Goal: Navigation & Orientation: Find specific page/section

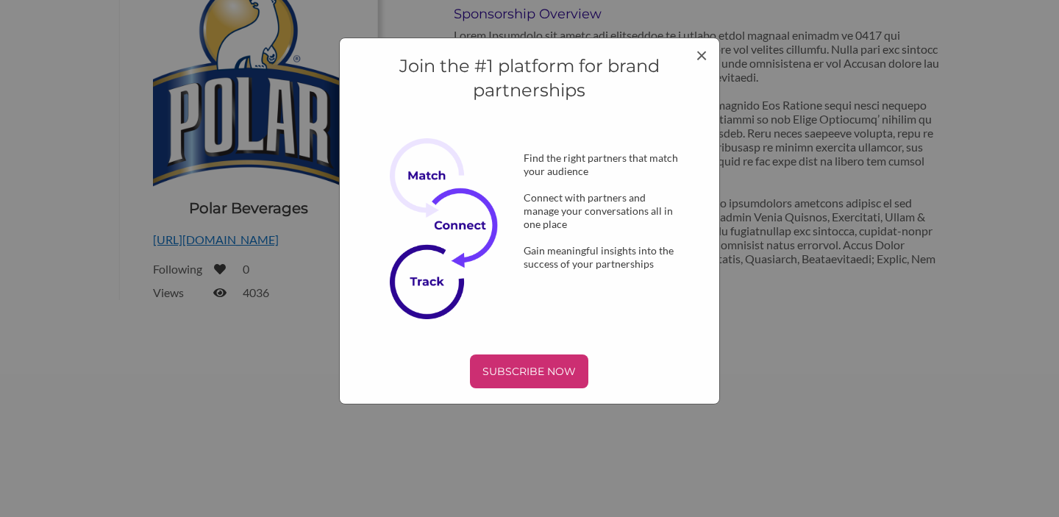
click at [703, 41] on div "Join the #1 platform for brand partnerships Find the right partners that match …" at bounding box center [529, 220] width 381 height 367
click at [703, 57] on span "×" at bounding box center [701, 54] width 12 height 25
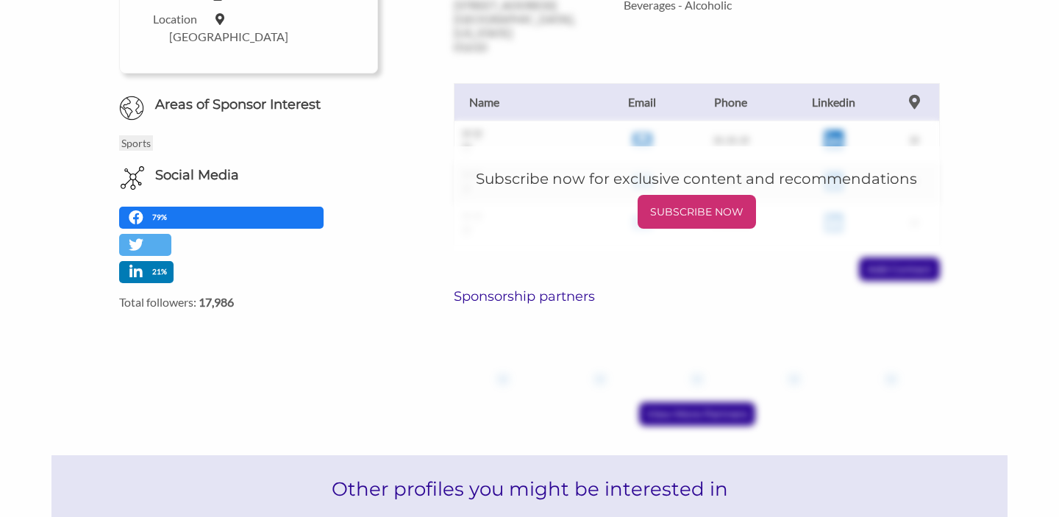
scroll to position [537, 0]
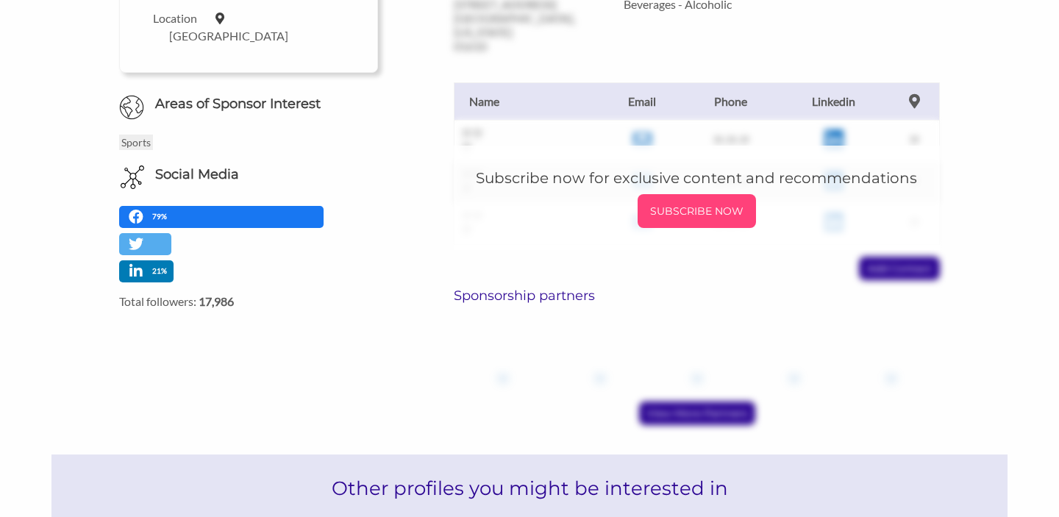
click at [687, 206] on p "SUBSCRIBE NOW" at bounding box center [696, 211] width 107 height 22
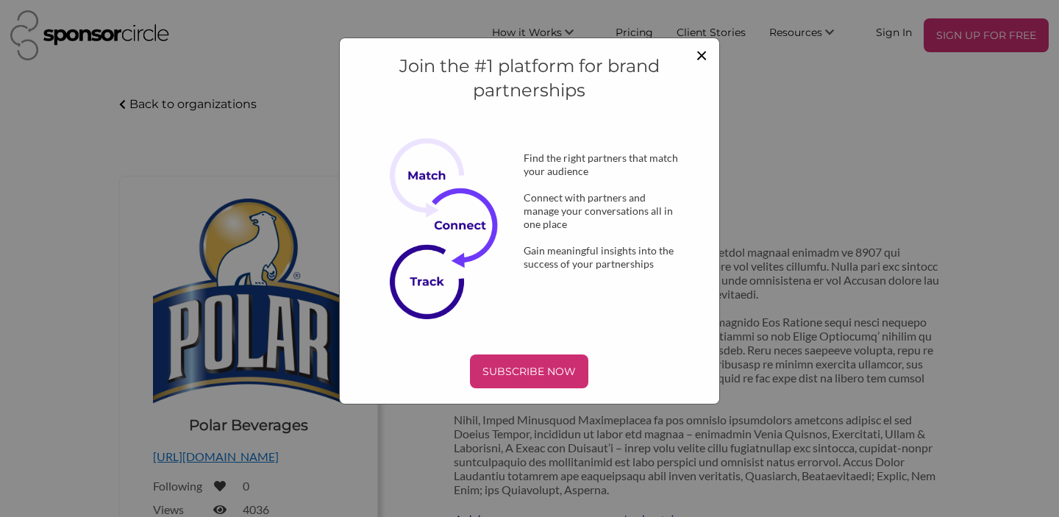
click at [706, 51] on span "×" at bounding box center [701, 54] width 12 height 25
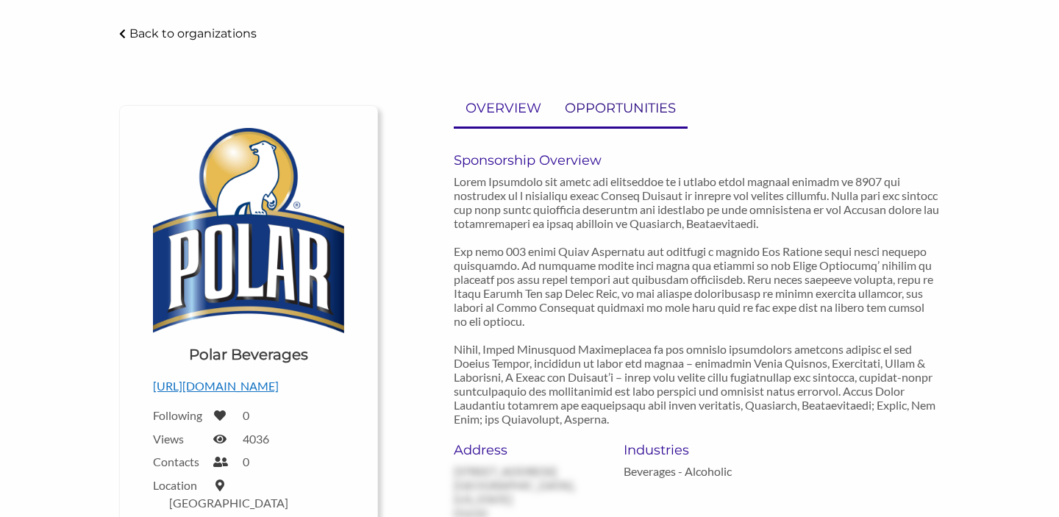
scroll to position [81, 0]
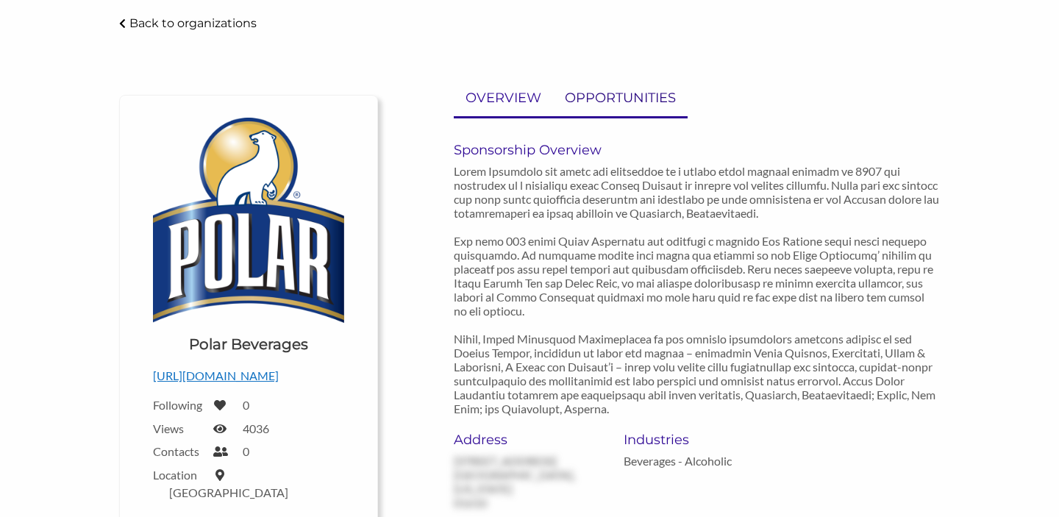
click at [598, 103] on p "OPPORTUNITIES" at bounding box center [620, 97] width 111 height 21
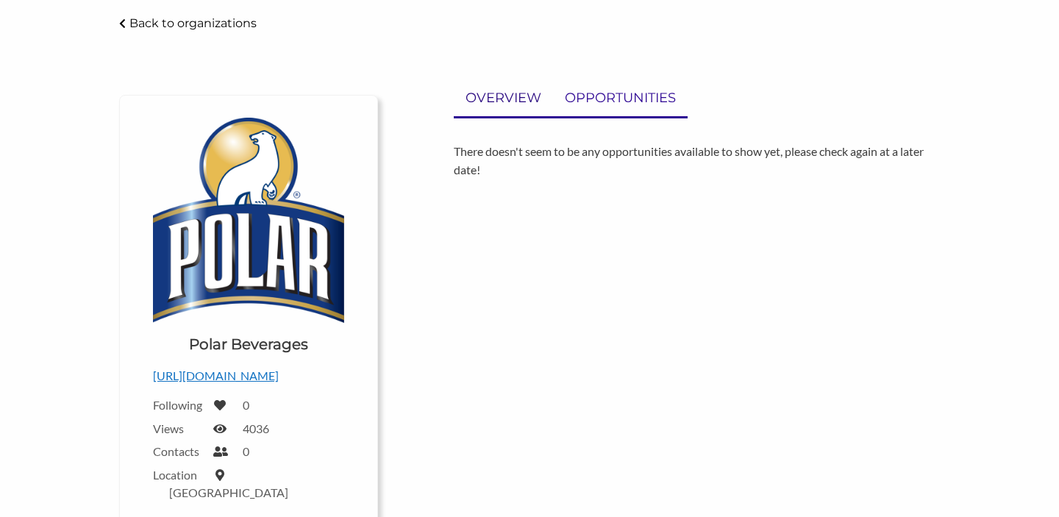
click at [517, 102] on p "OVERVIEW" at bounding box center [503, 97] width 76 height 21
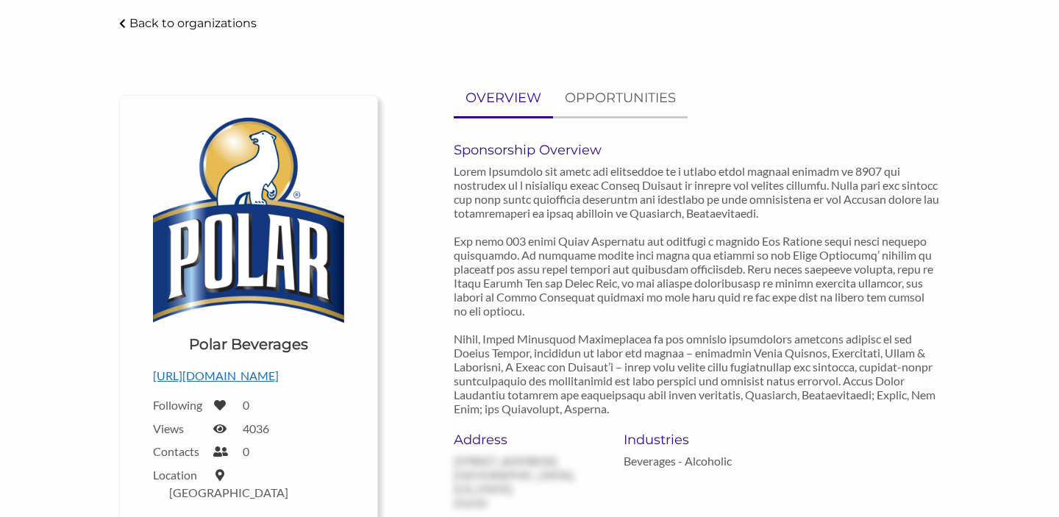
click at [194, 14] on div "Back to organizations" at bounding box center [529, 23] width 842 height 19
click at [183, 19] on p "Back to organizations" at bounding box center [192, 23] width 127 height 14
click at [123, 24] on icon at bounding box center [122, 23] width 7 height 10
